Goal: Navigation & Orientation: Understand site structure

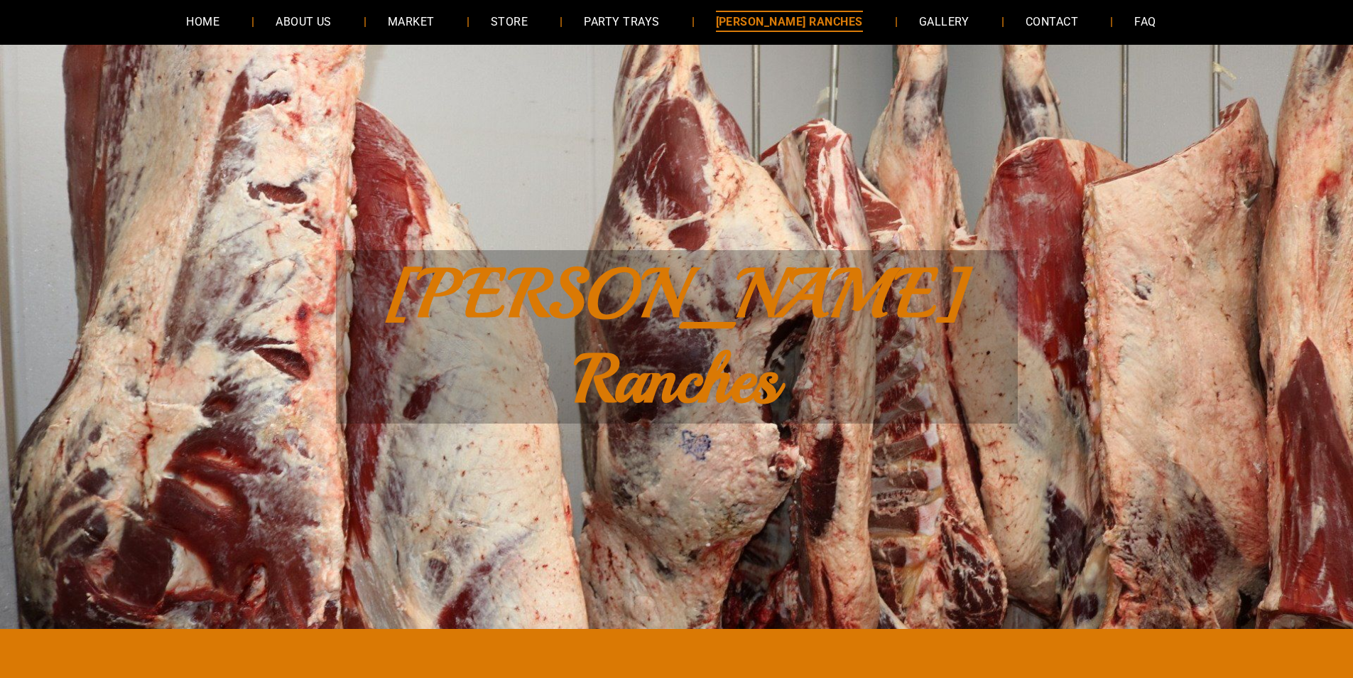
scroll to position [71, 0]
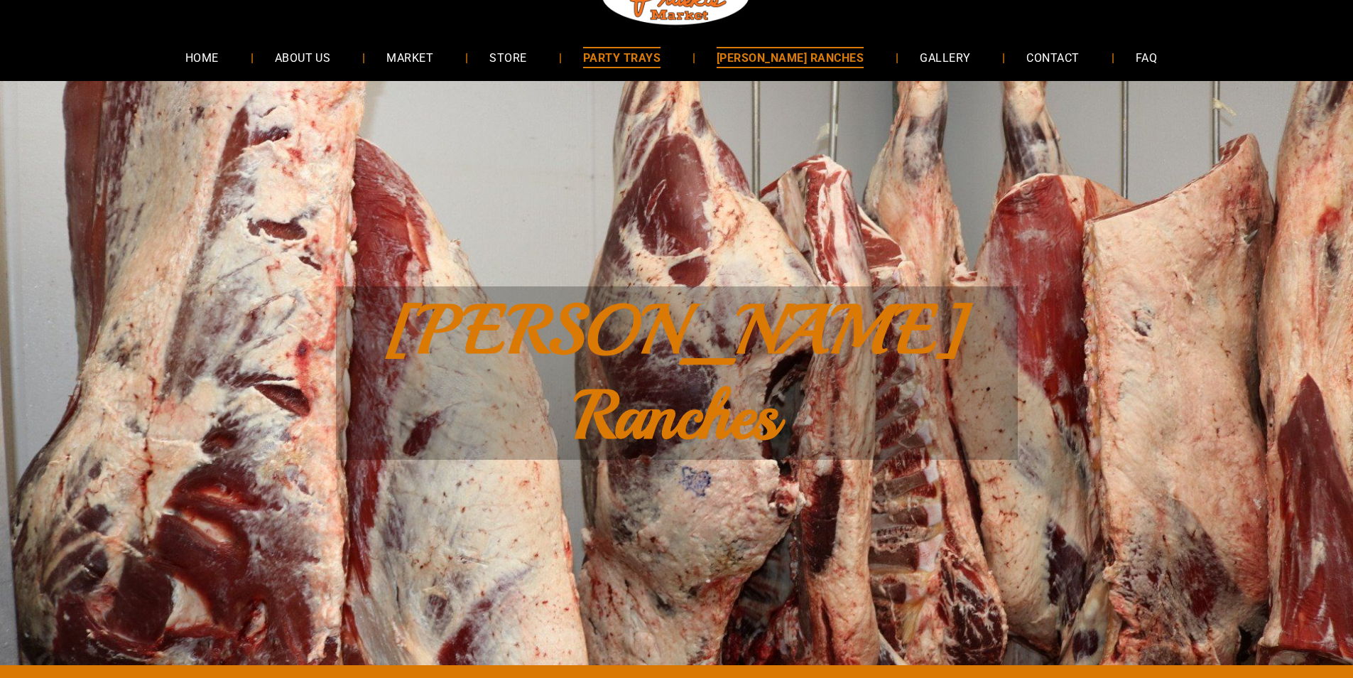
click at [597, 68] on link "PARTY TRAYS" at bounding box center [622, 57] width 120 height 38
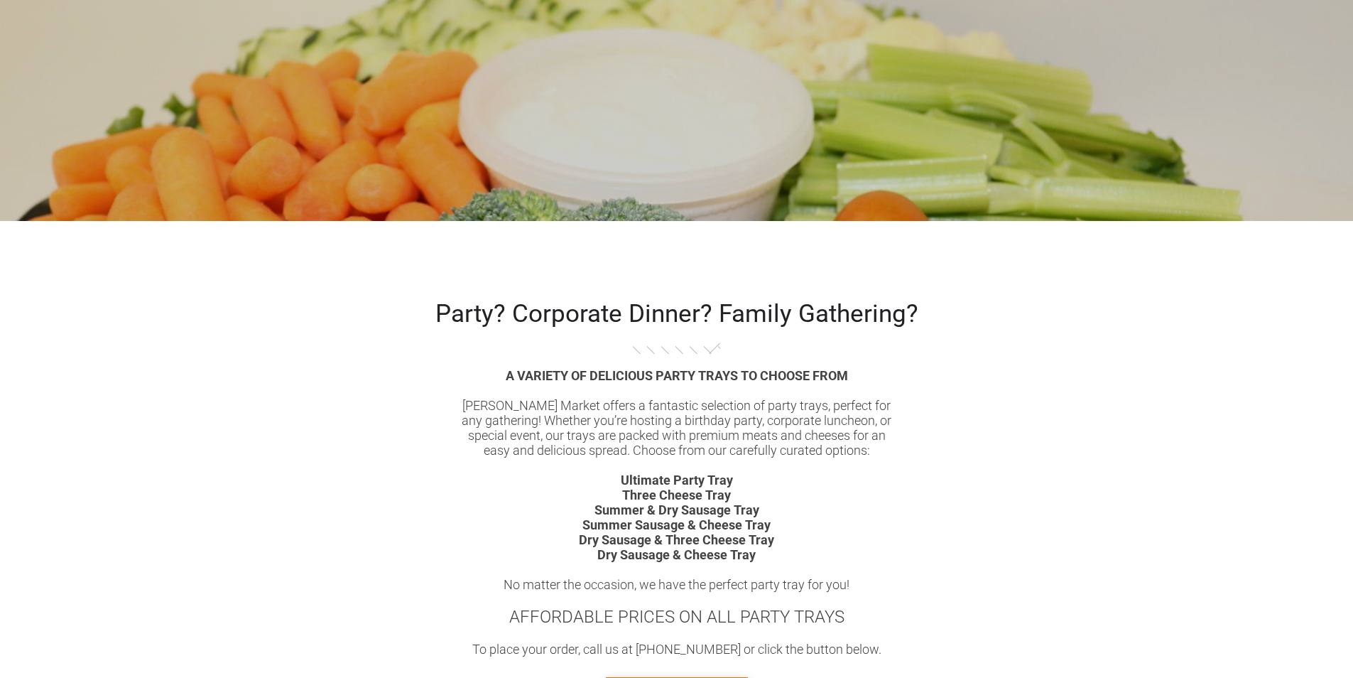
scroll to position [781, 0]
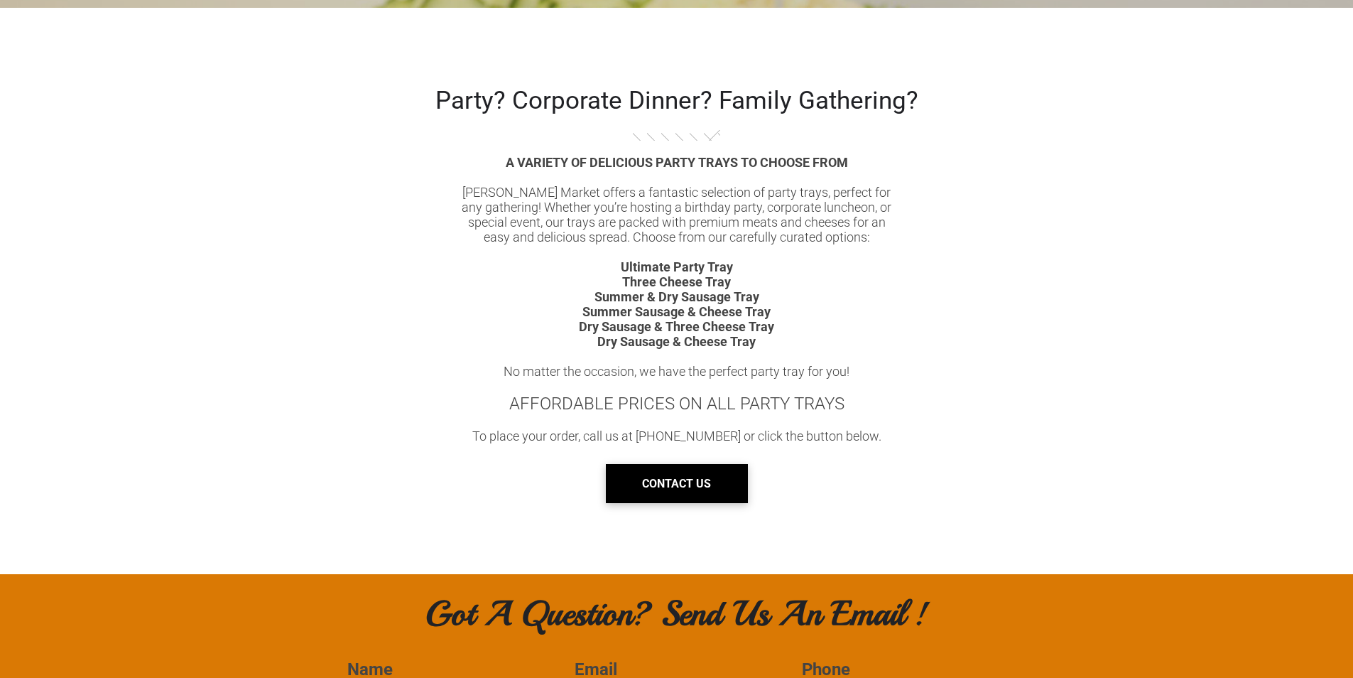
click at [621, 492] on link "CONTACT US" at bounding box center [677, 483] width 142 height 39
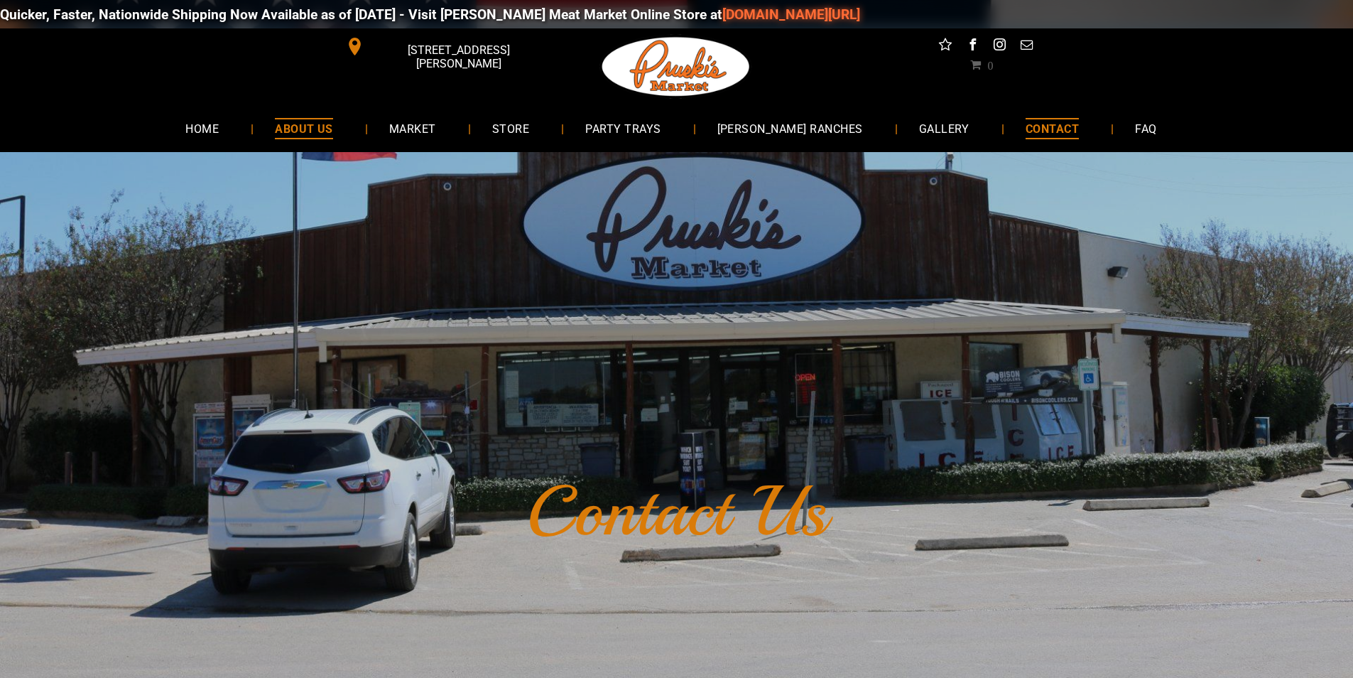
click at [333, 122] on span "ABOUT US" at bounding box center [304, 128] width 58 height 21
